Goal: Task Accomplishment & Management: Use online tool/utility

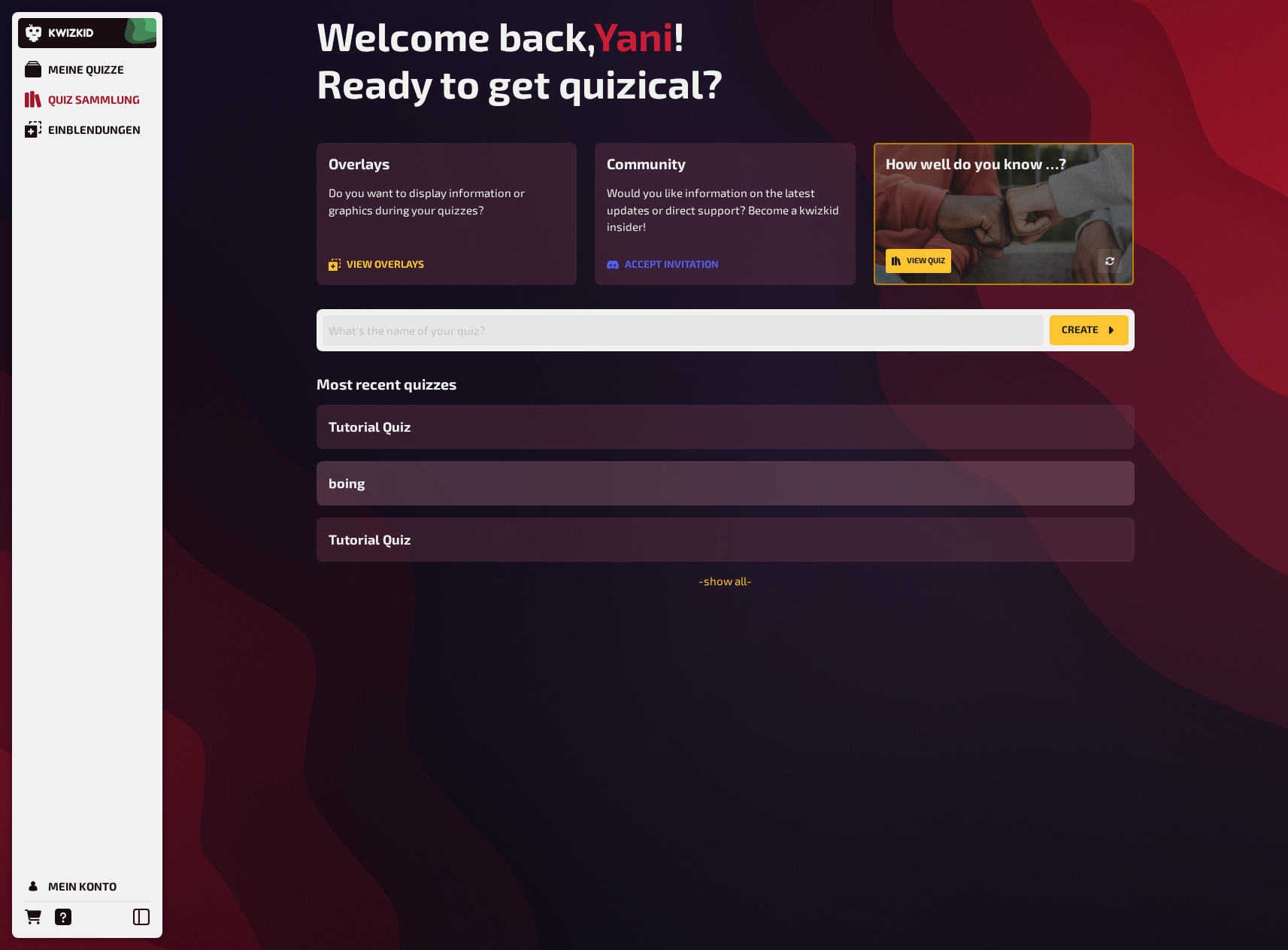
click at [112, 106] on link "Quiz Sammlung" at bounding box center [87, 99] width 138 height 30
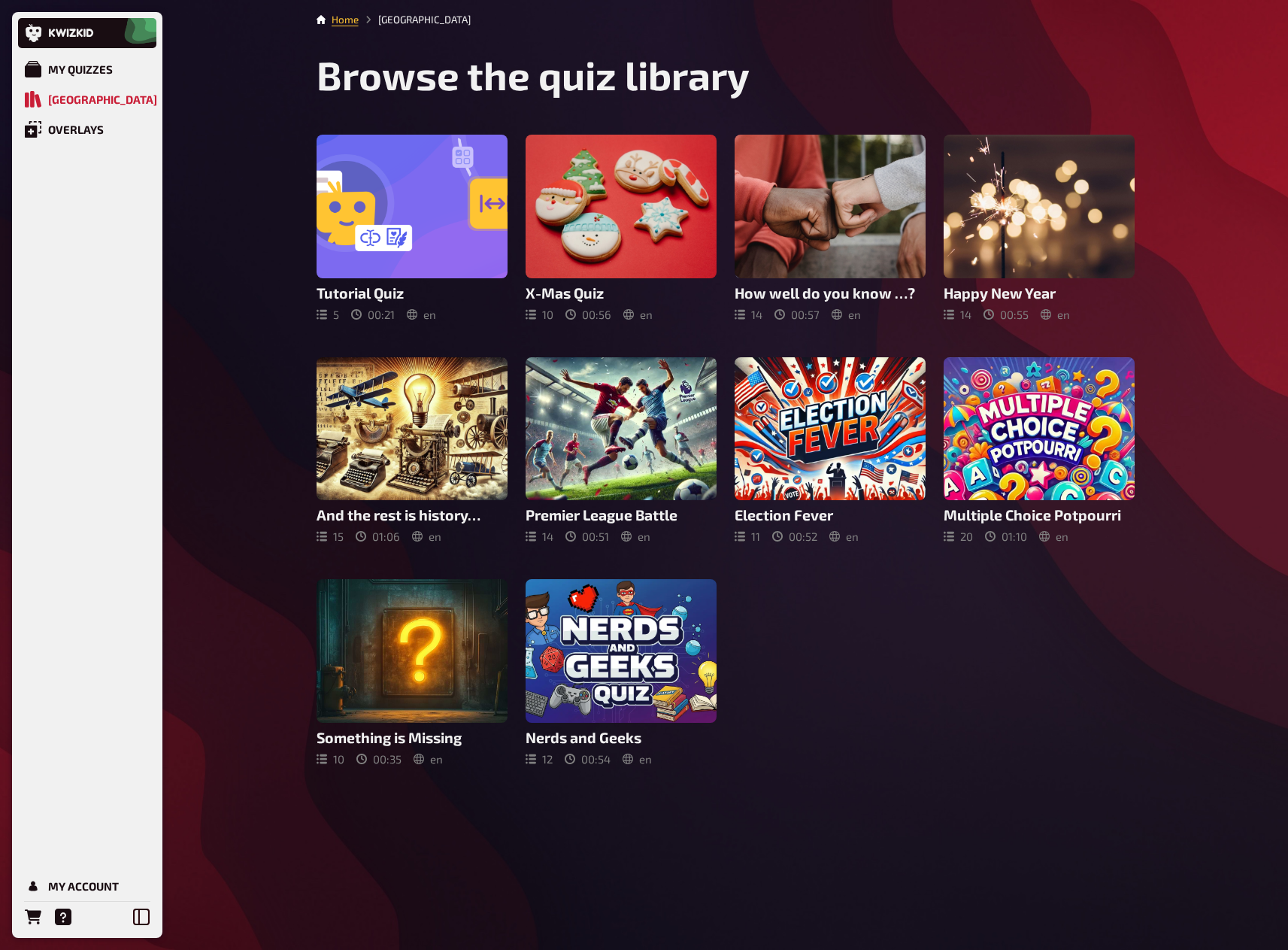
click at [965, 743] on div "Tutorial Quiz 5 00 : 21 en X-Mas Quiz 10 00 : 56 en How well do you know …? 14 …" at bounding box center [726, 450] width 818 height 631
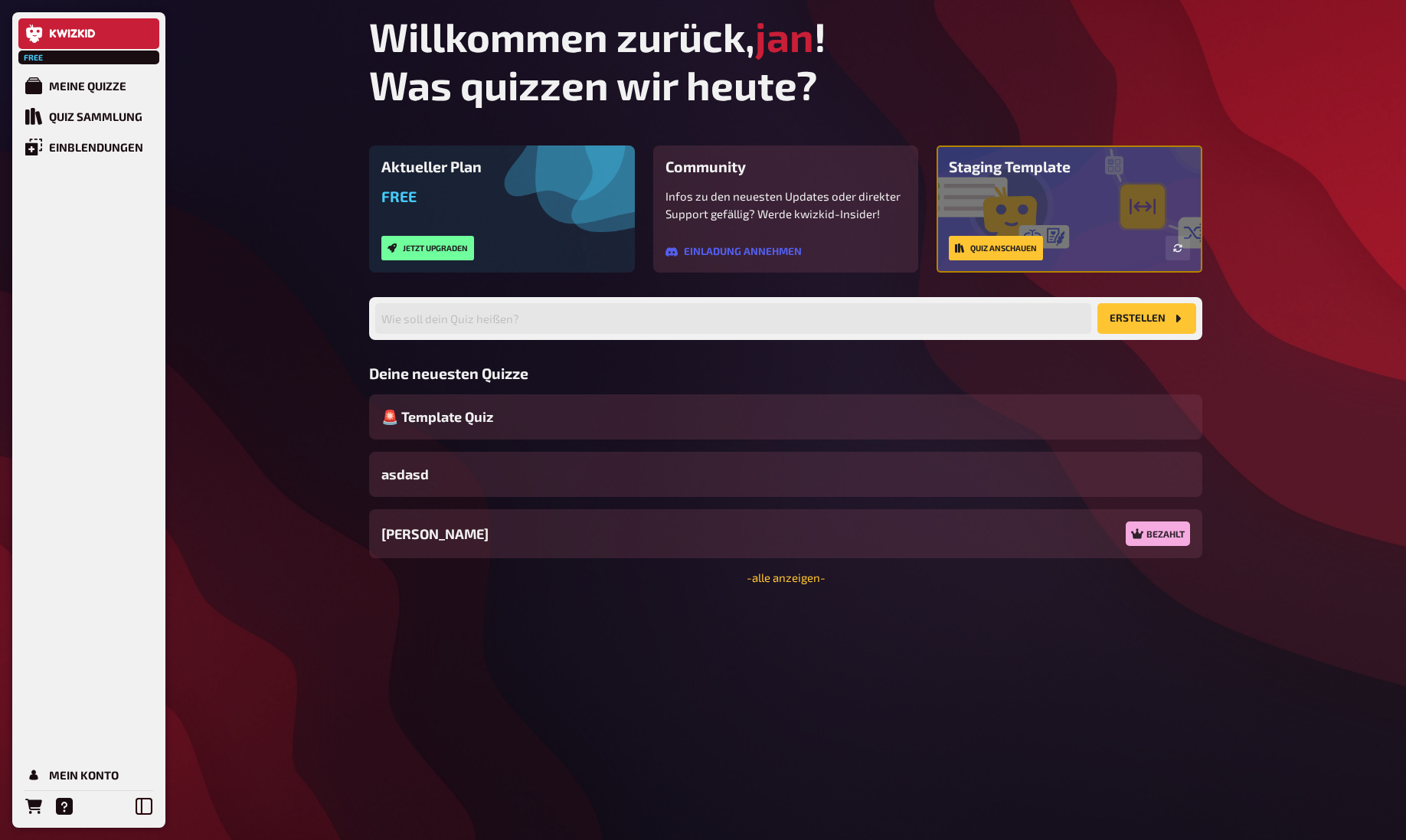
drag, startPoint x: 229, startPoint y: 126, endPoint x: 200, endPoint y: 134, distance: 30.1
click at [228, 126] on div "Free Meine Quizze Quiz Sammlung Einblendungen Mein Konto Willkommen zurück, jan…" at bounding box center [703, 420] width 1406 height 840
click at [121, 128] on link "Quiz Sammlung" at bounding box center [89, 115] width 141 height 30
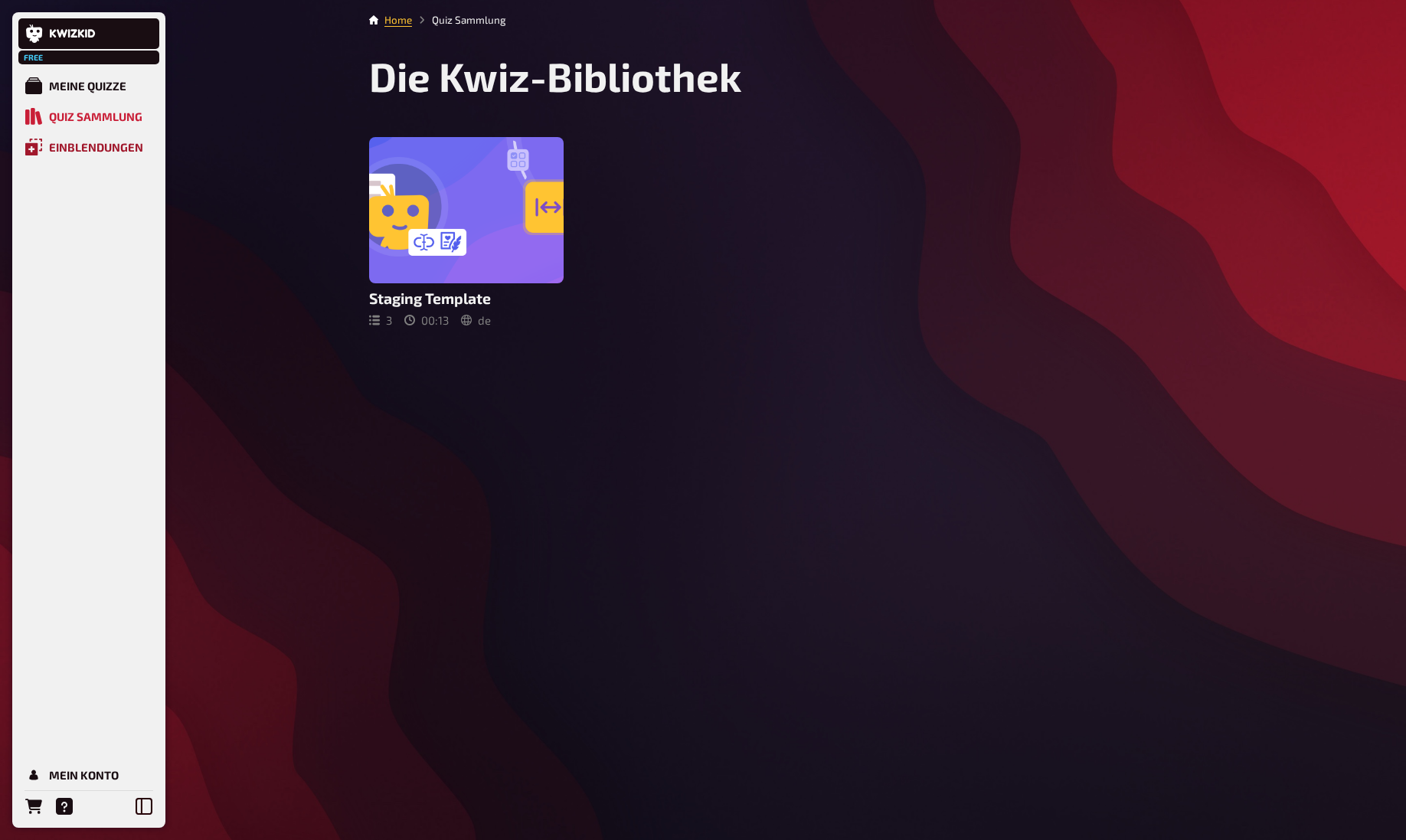
click at [115, 147] on div "Einblendungen" at bounding box center [96, 147] width 94 height 14
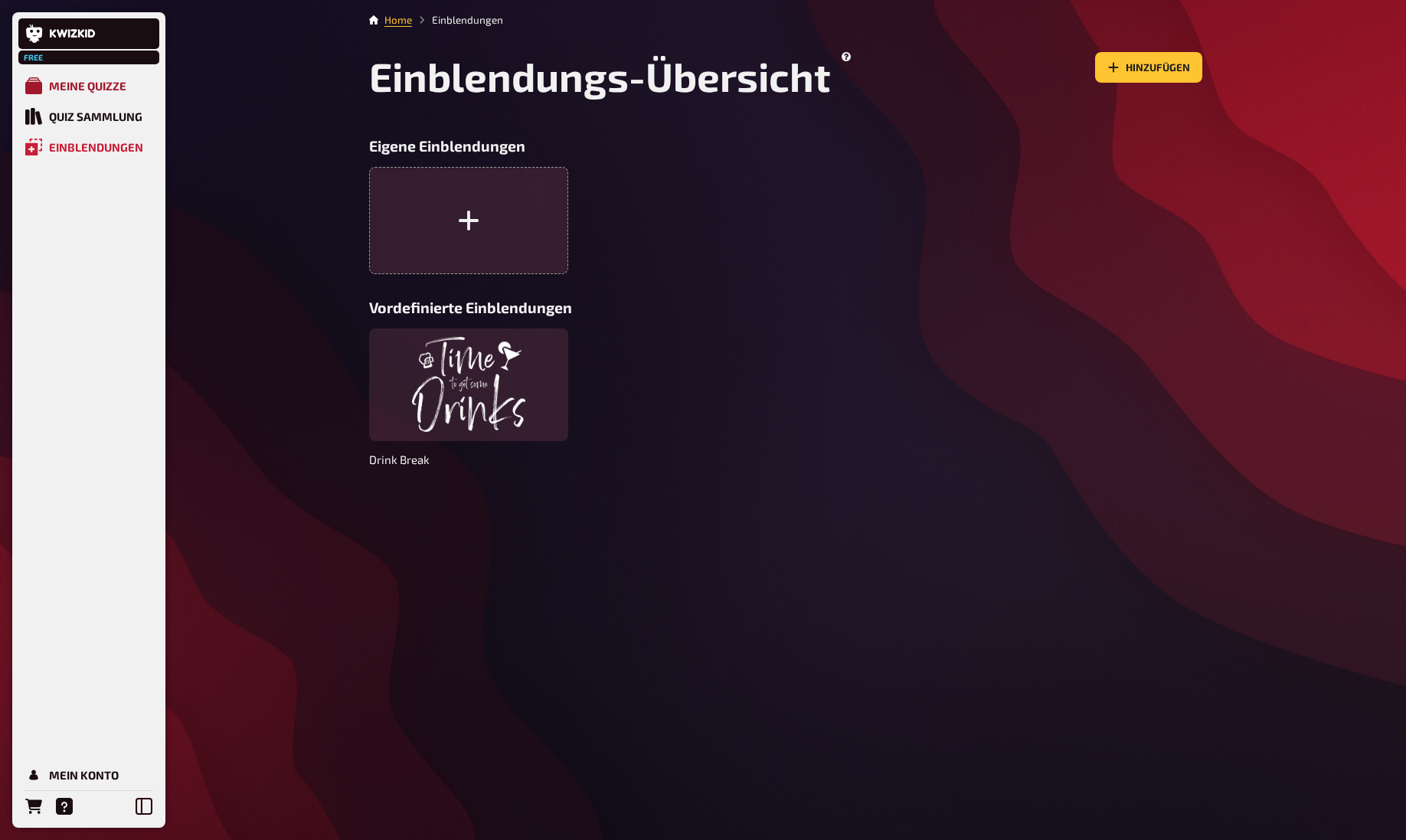
click at [75, 80] on div "Meine Quizze" at bounding box center [87, 86] width 77 height 14
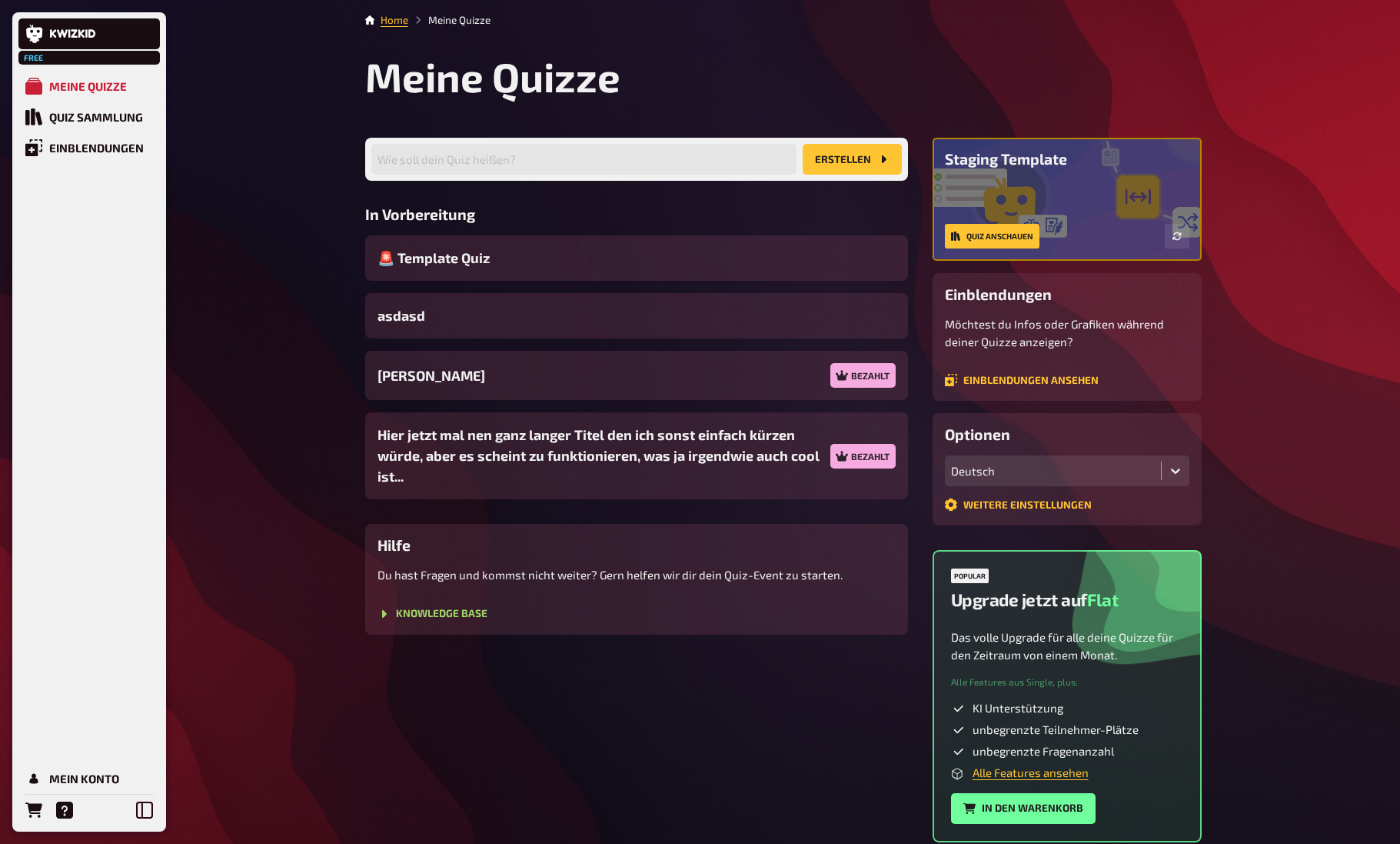
drag, startPoint x: 503, startPoint y: 697, endPoint x: 520, endPoint y: 573, distance: 125.2
click at [503, 627] on div "Wie soll dein Quiz heißen? Erstellen In Vorbereitung 🚨 Template Quiz asdasd Jan…" at bounding box center [637, 489] width 543 height 704
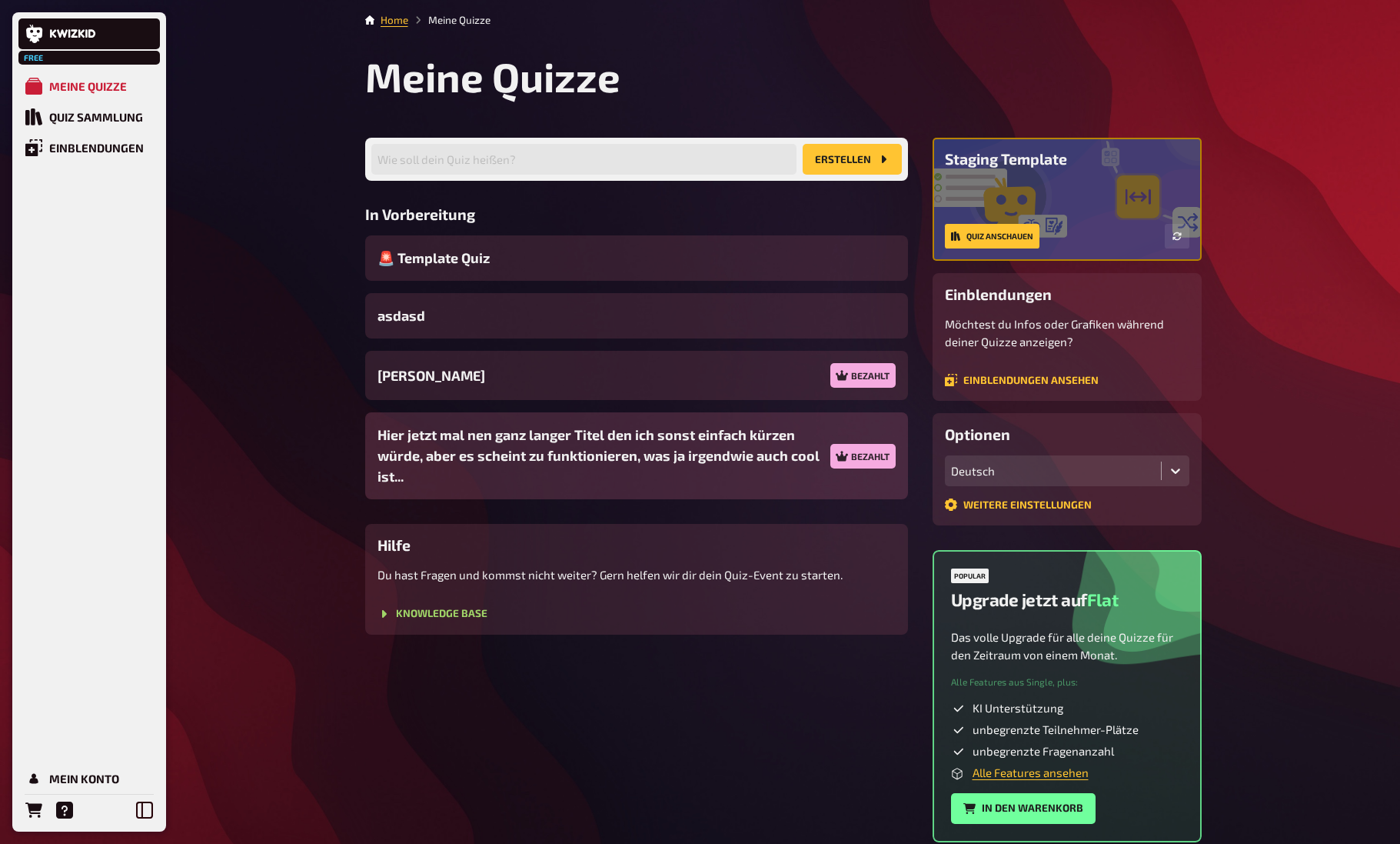
click at [569, 418] on div "Hier jetzt mal nen ganz langer Titel den ich sonst einfach kürzen würde, aber e…" at bounding box center [637, 456] width 543 height 86
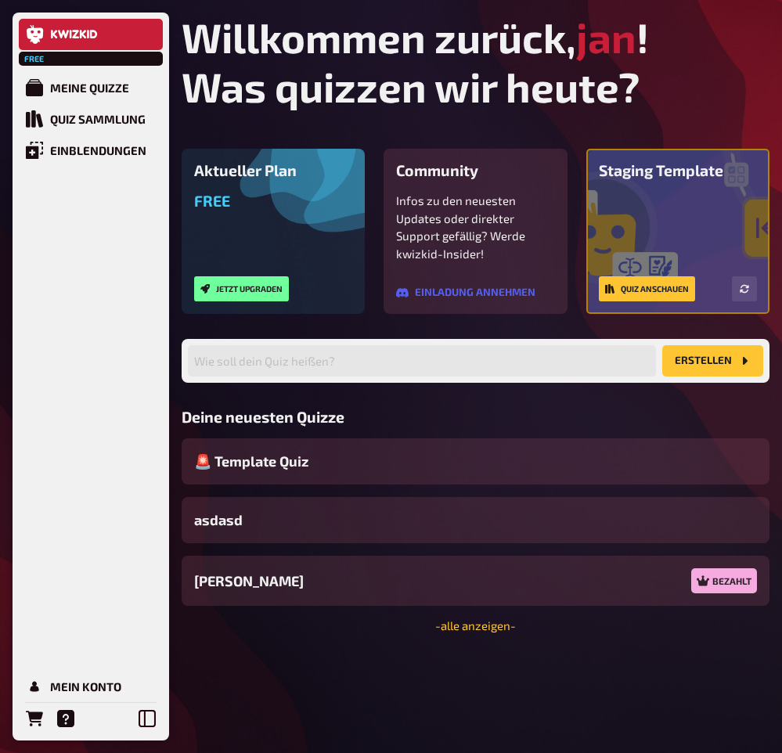
click at [59, 27] on link at bounding box center [91, 34] width 144 height 31
